Goal: Obtain resource: Obtain resource

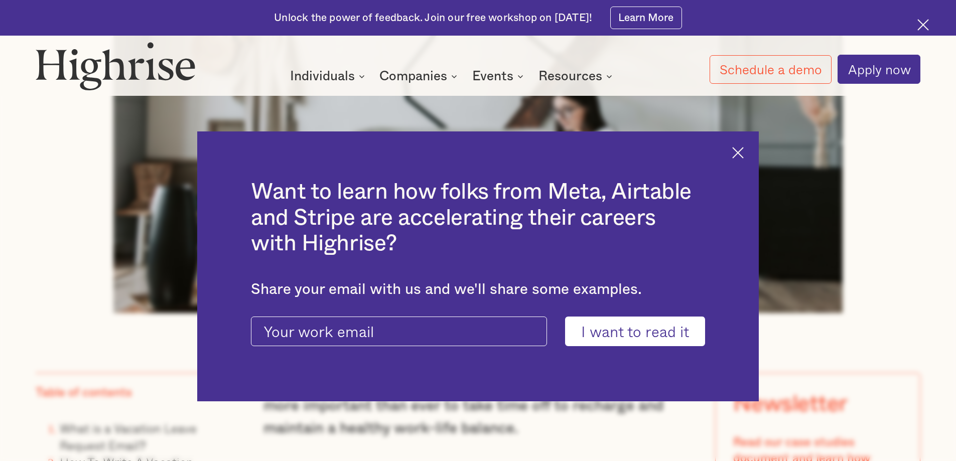
scroll to position [602, 0]
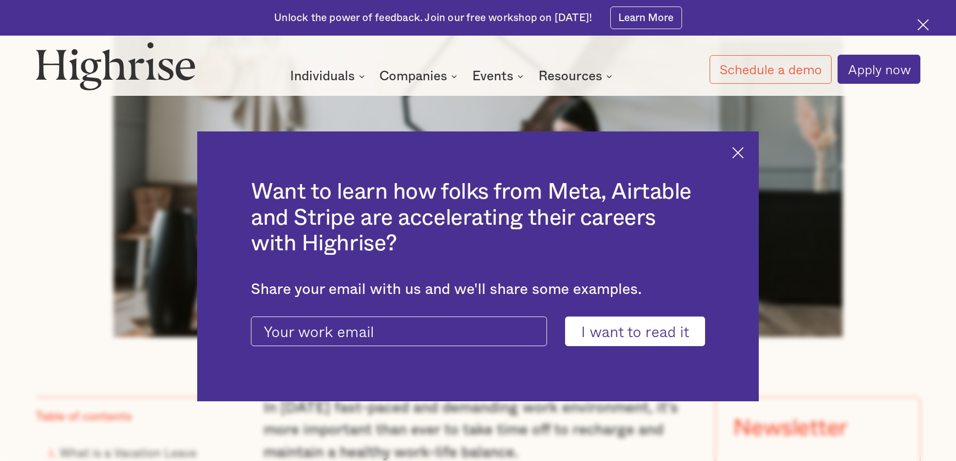
click at [742, 152] on img at bounding box center [738, 153] width 12 height 12
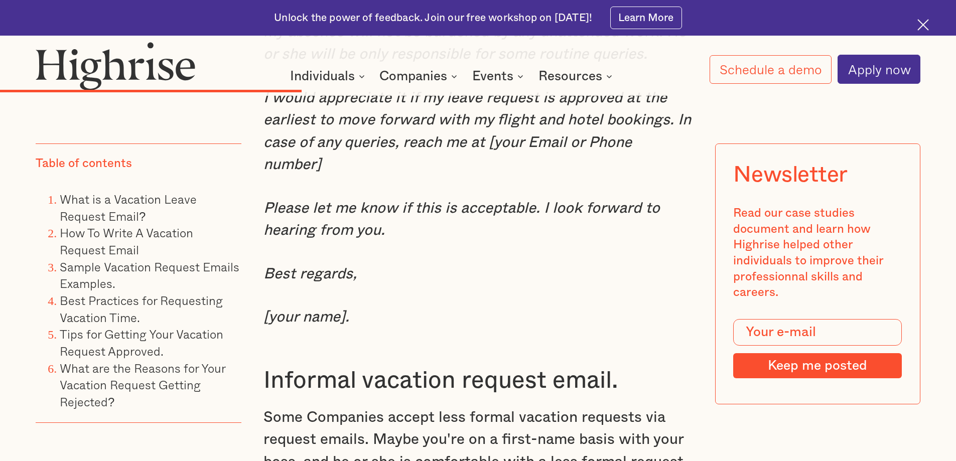
scroll to position [4417, 0]
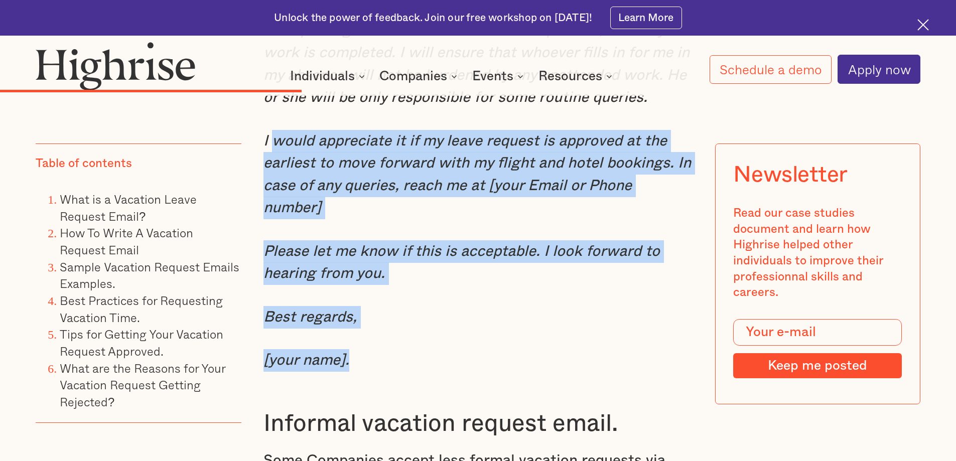
drag, startPoint x: 357, startPoint y: 366, endPoint x: 275, endPoint y: 140, distance: 241.5
click at [275, 140] on div "Sample Vacation Request Emails Examples. Formal vacation request email. When wo…" at bounding box center [478, 265] width 430 height 1601
click at [398, 358] on p "[your name]." at bounding box center [478, 360] width 430 height 23
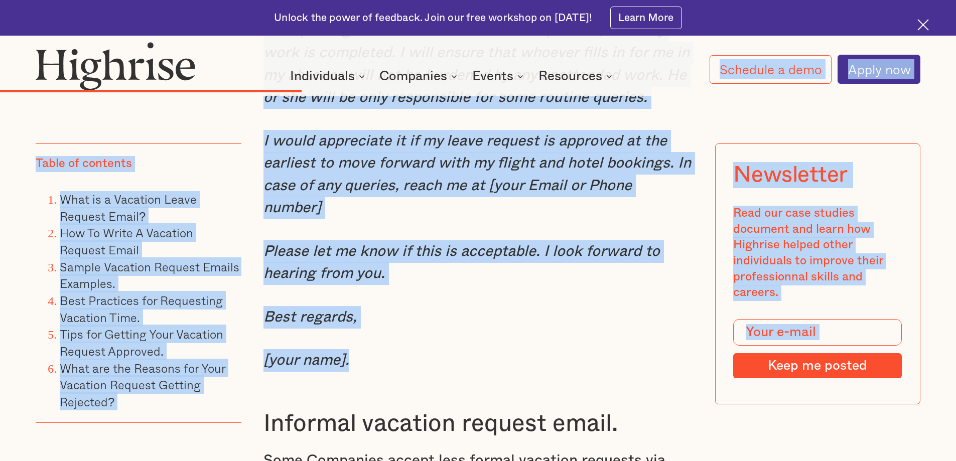
drag, startPoint x: 360, startPoint y: 371, endPoint x: 273, endPoint y: 145, distance: 242.4
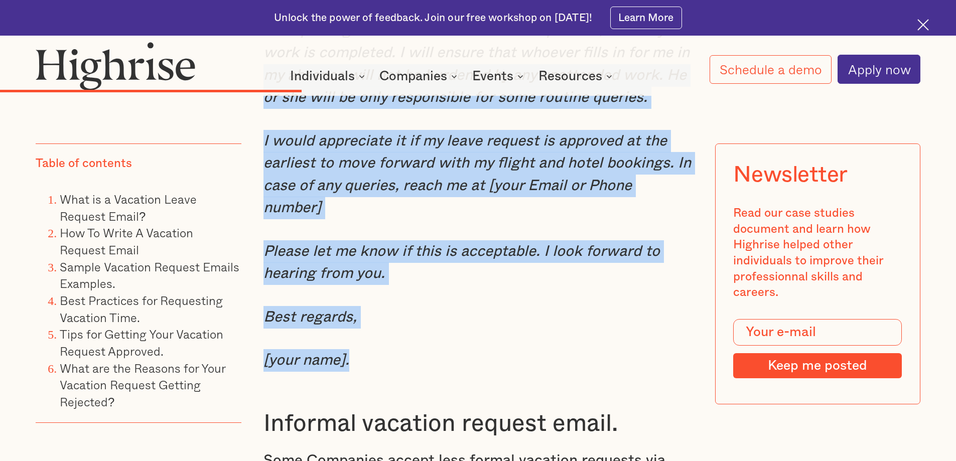
click at [466, 341] on div "Sample Vacation Request Emails Examples. Formal vacation request email. When wo…" at bounding box center [478, 265] width 430 height 1601
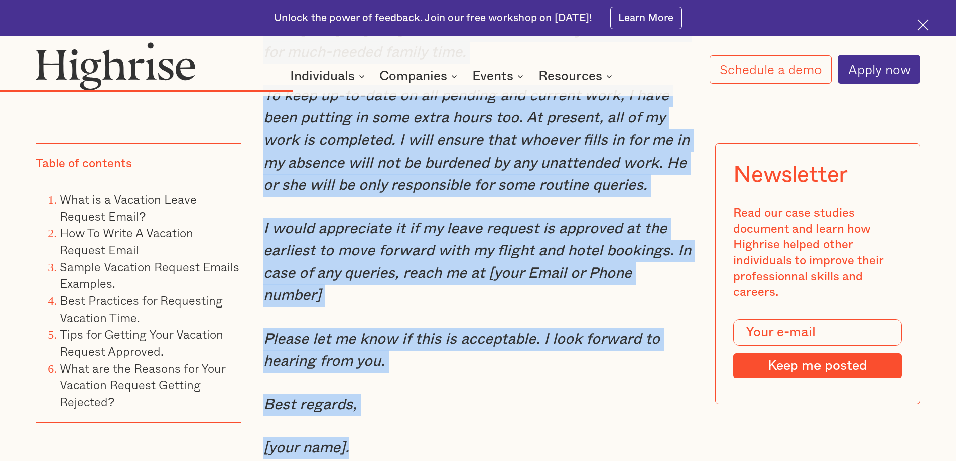
scroll to position [4359, 0]
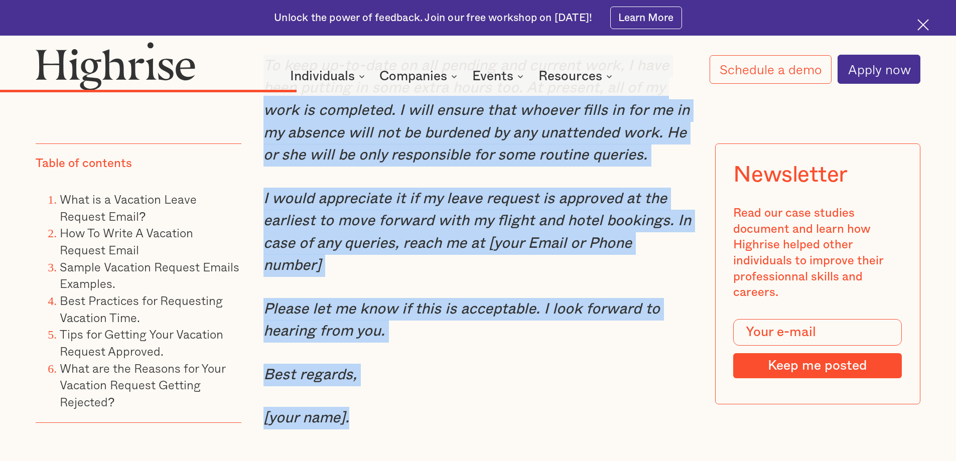
drag, startPoint x: 257, startPoint y: 131, endPoint x: 600, endPoint y: 429, distance: 453.6
copy div "Dear [recipient’s and name], I am seeking approval for my annual leave. As we d…"
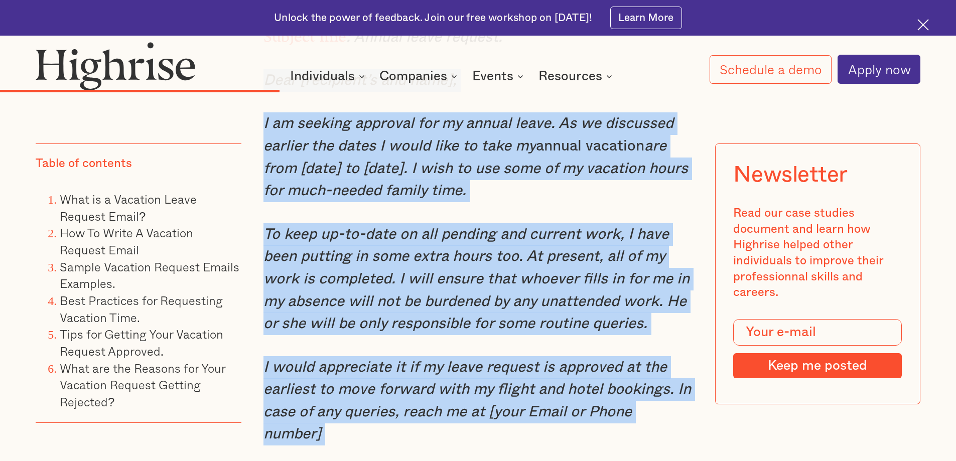
scroll to position [4158, 0]
